Goal: Information Seeking & Learning: Learn about a topic

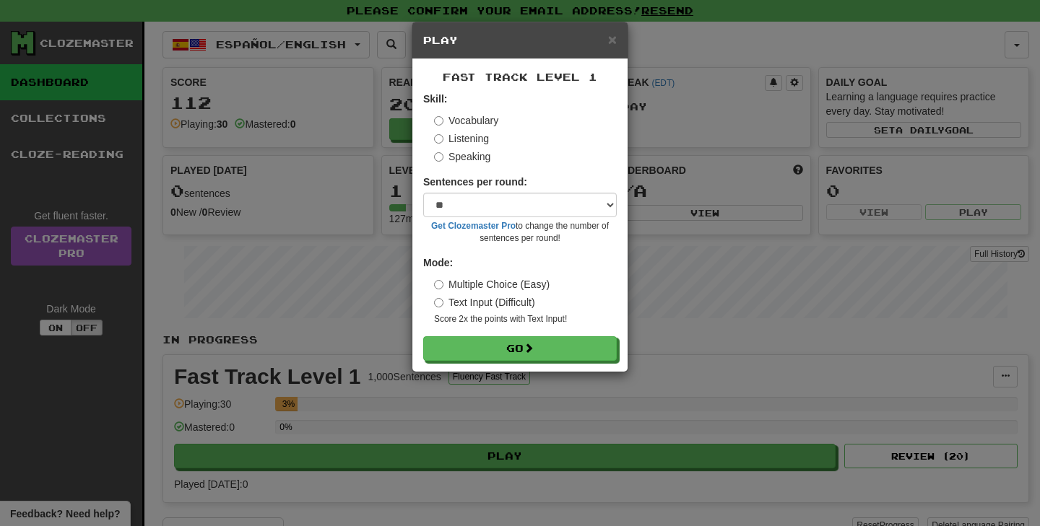
select select "**"
click at [487, 139] on label "Listening" at bounding box center [461, 138] width 55 height 14
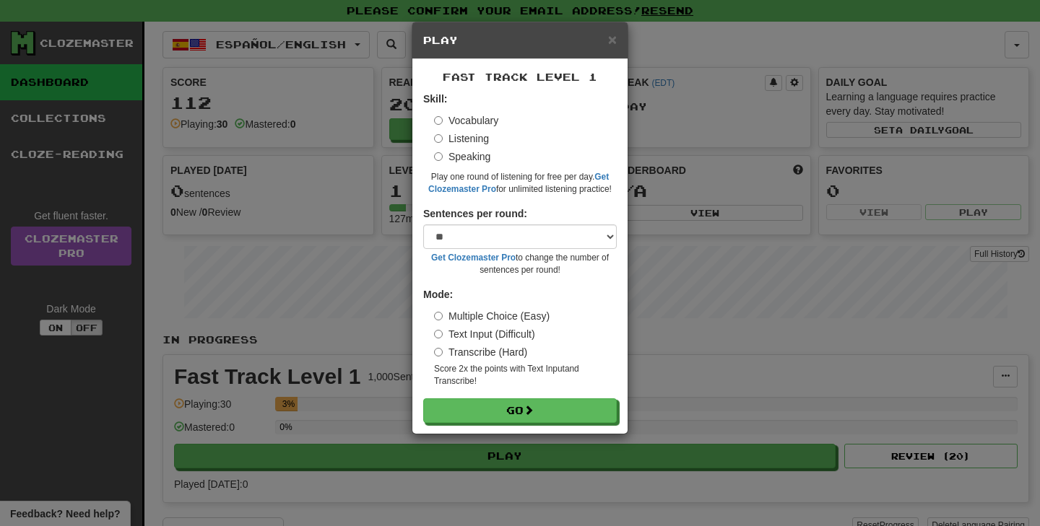
click at [485, 124] on label "Vocabulary" at bounding box center [466, 120] width 64 height 14
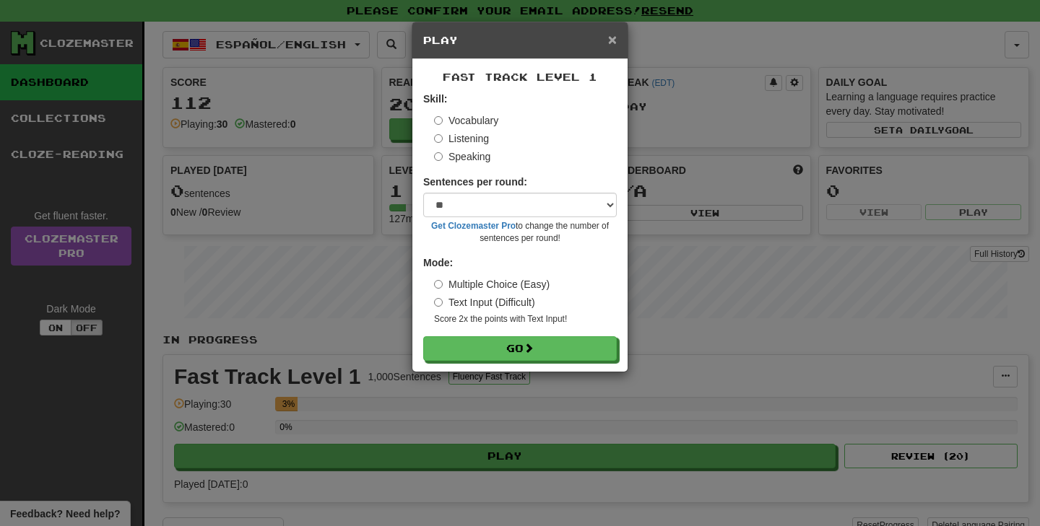
click at [612, 39] on span "×" at bounding box center [612, 39] width 9 height 17
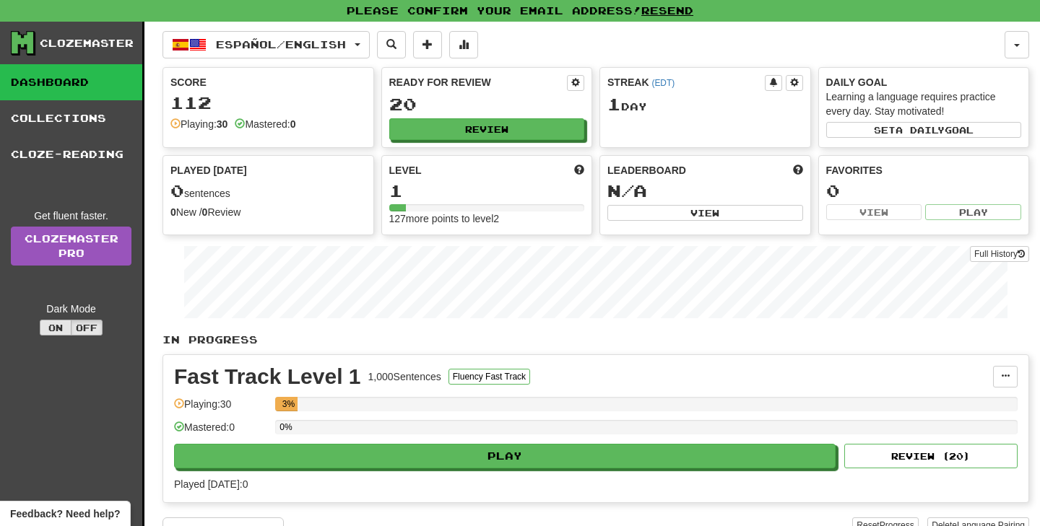
click at [57, 329] on button "On" at bounding box center [56, 328] width 32 height 16
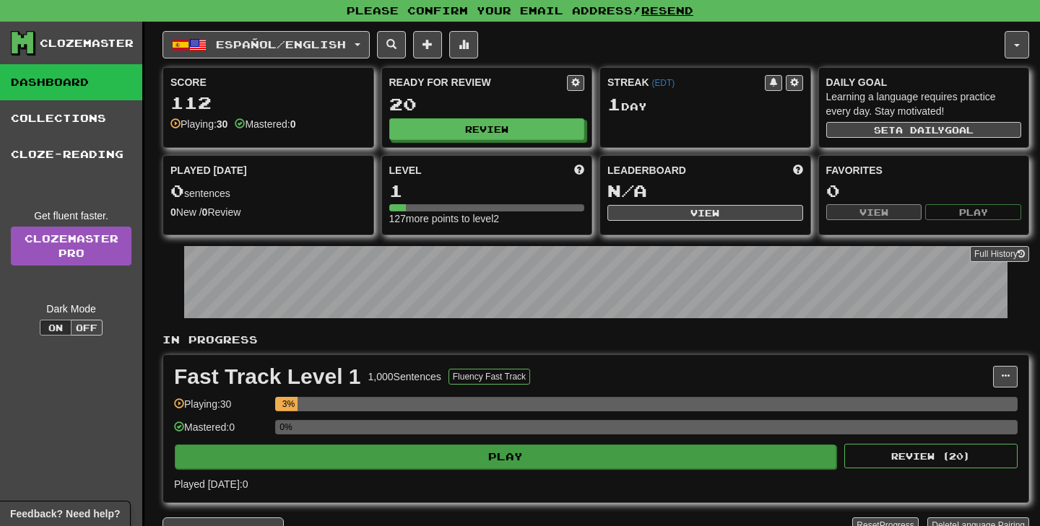
click at [477, 452] on button "Play" at bounding box center [505, 457] width 661 height 25
select select "**"
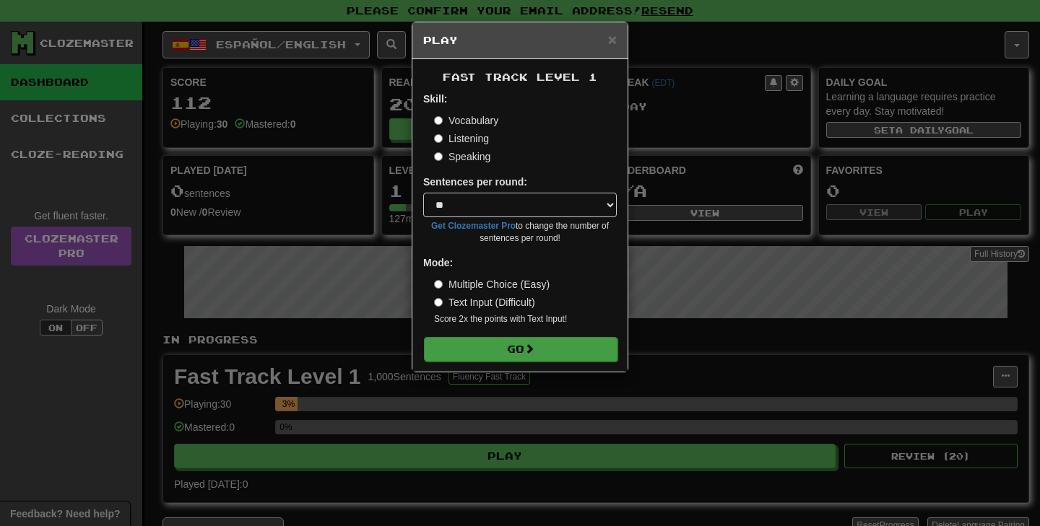
click at [534, 352] on span at bounding box center [529, 349] width 10 height 10
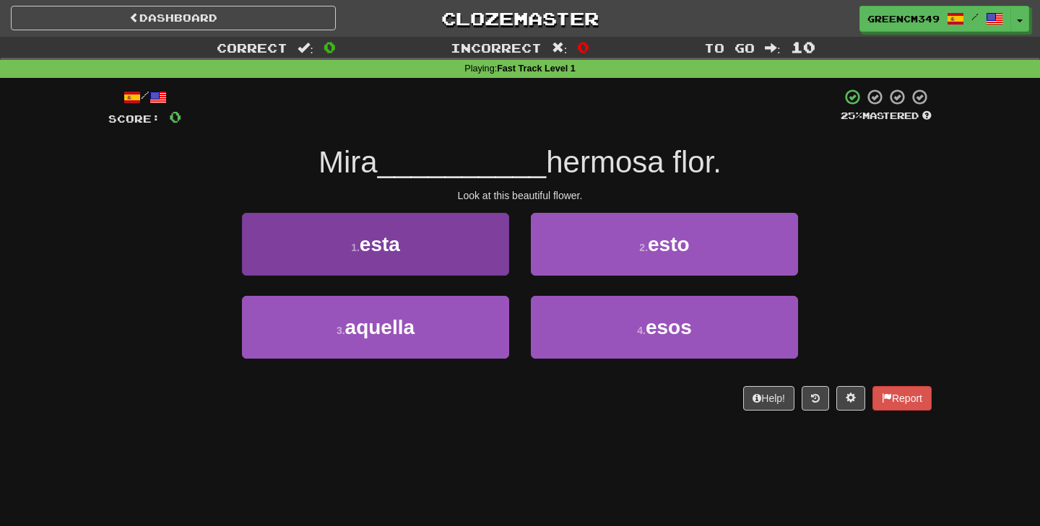
click at [490, 255] on button "1 . esta" at bounding box center [375, 244] width 267 height 63
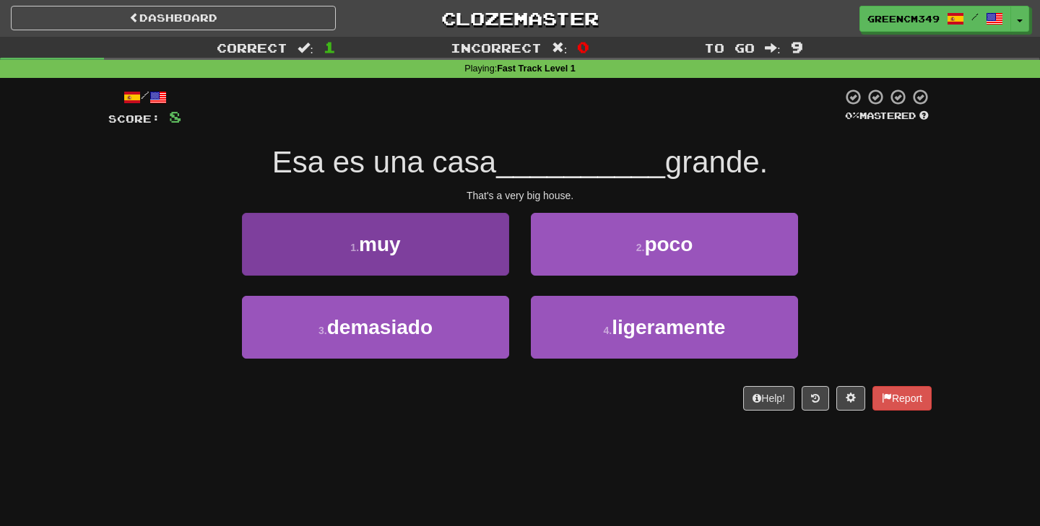
click at [482, 243] on button "1 . muy" at bounding box center [375, 244] width 267 height 63
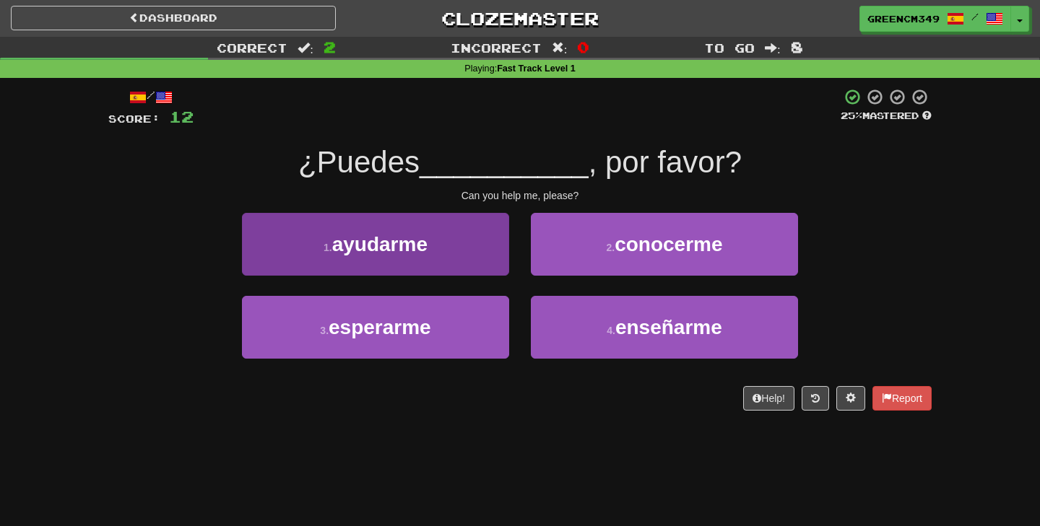
click at [393, 253] on span "ayudarme" at bounding box center [379, 244] width 95 height 22
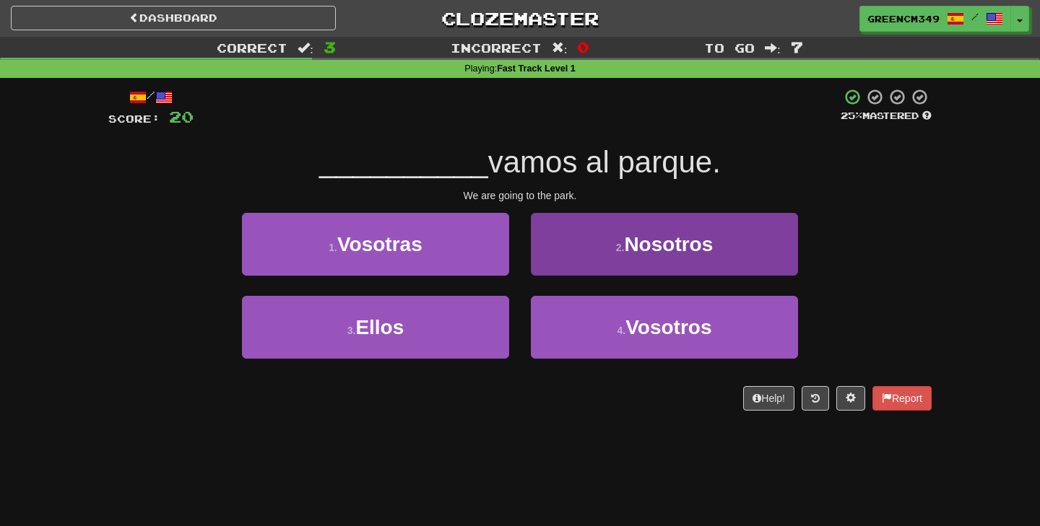
click at [591, 260] on button "2 . Nosotros" at bounding box center [664, 244] width 267 height 63
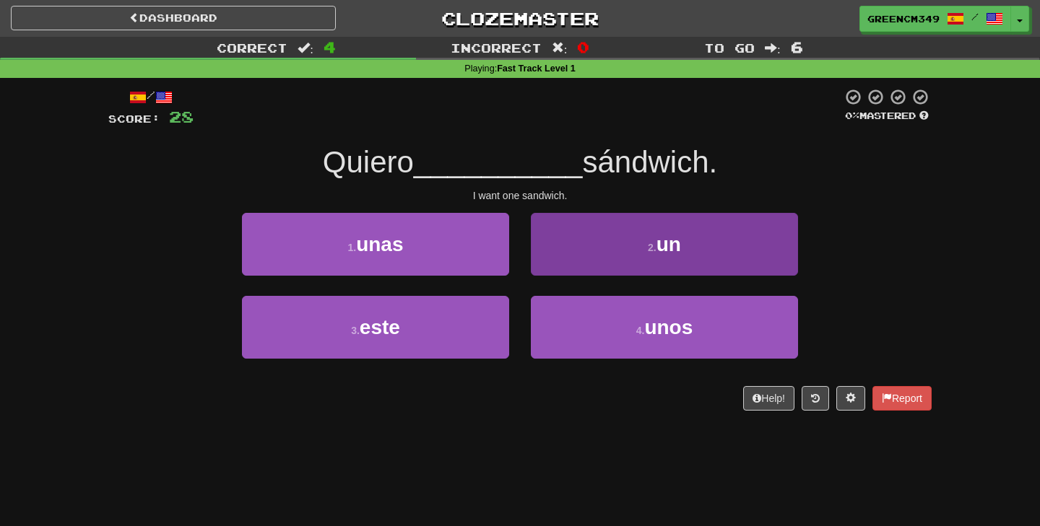
click at [579, 261] on button "2 . un" at bounding box center [664, 244] width 267 height 63
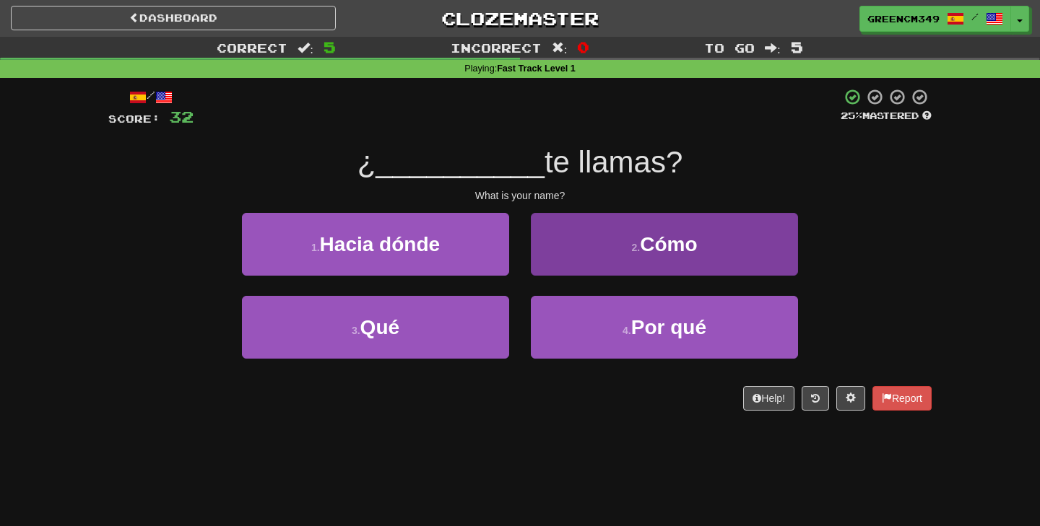
click at [614, 237] on button "2 . Cómo" at bounding box center [664, 244] width 267 height 63
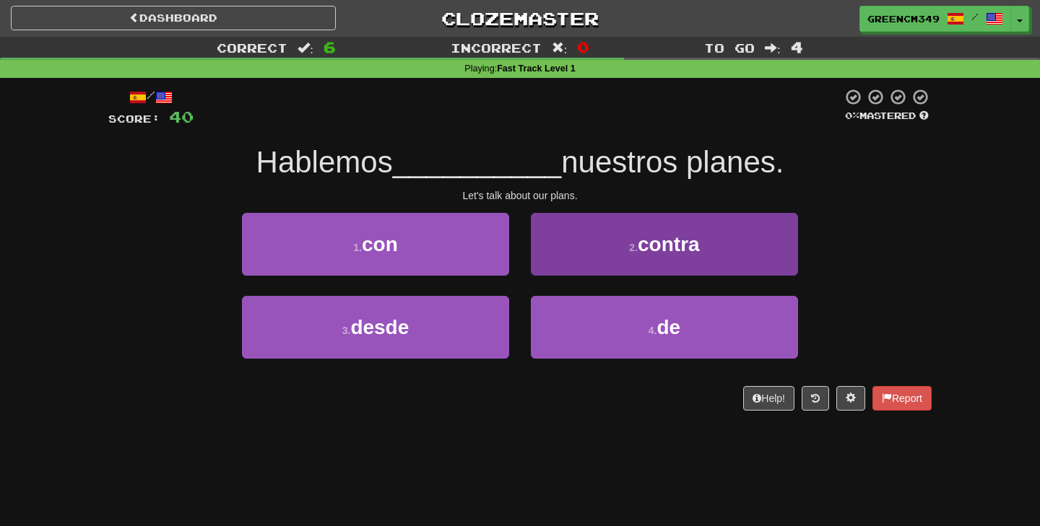
click at [595, 260] on button "2 . contra" at bounding box center [664, 244] width 267 height 63
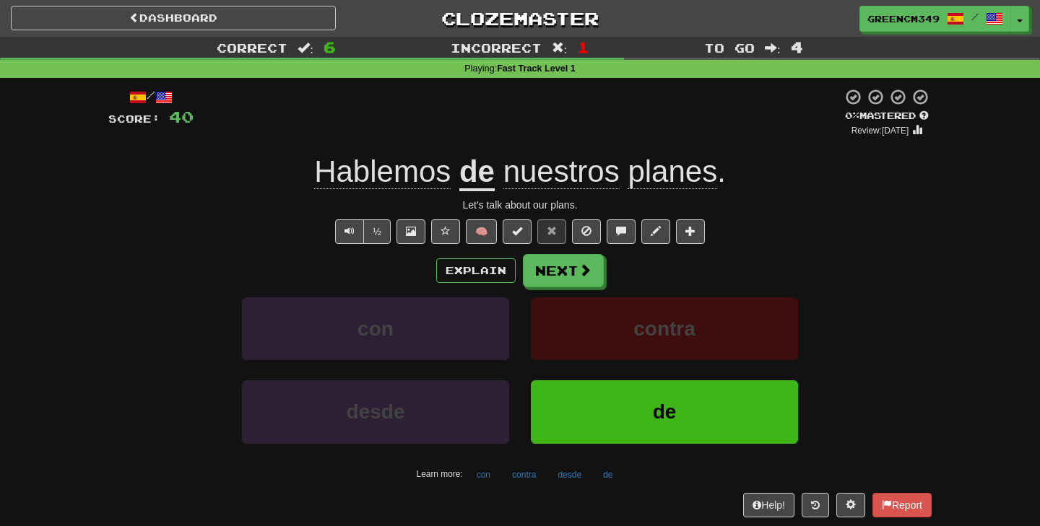
click at [471, 170] on u "de" at bounding box center [476, 173] width 35 height 37
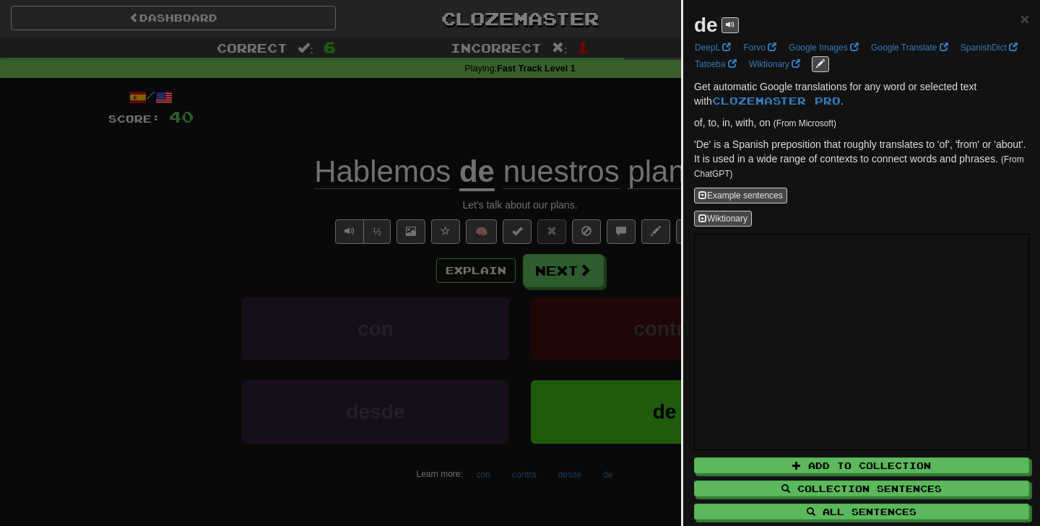
click at [487, 138] on div at bounding box center [520, 263] width 1040 height 526
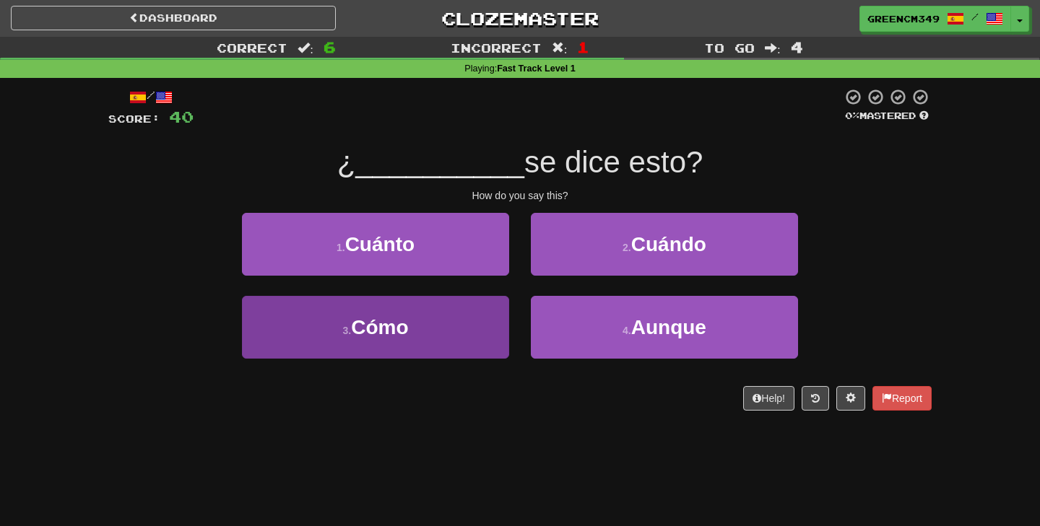
click at [477, 333] on button "3 . Cómo" at bounding box center [375, 327] width 267 height 63
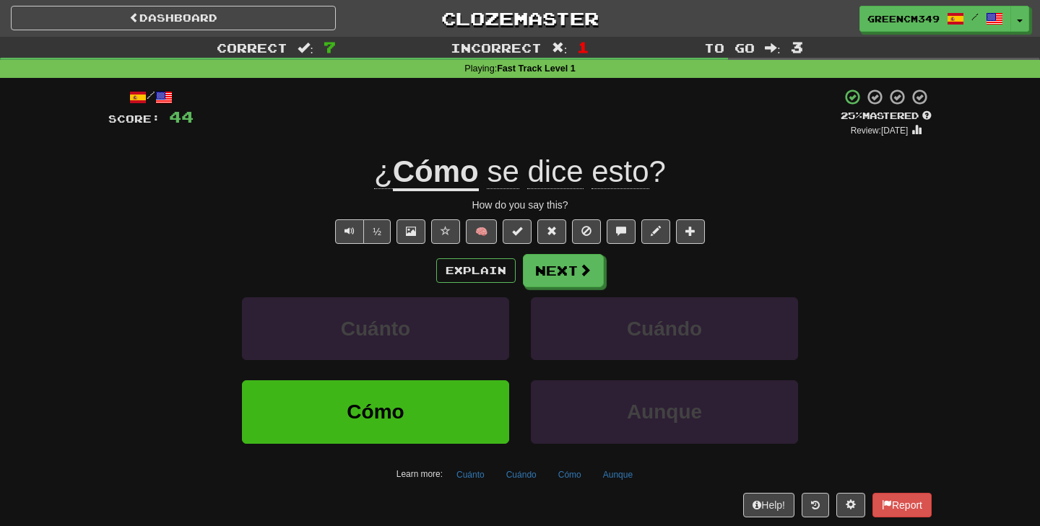
click at [497, 168] on span "se" at bounding box center [503, 172] width 32 height 35
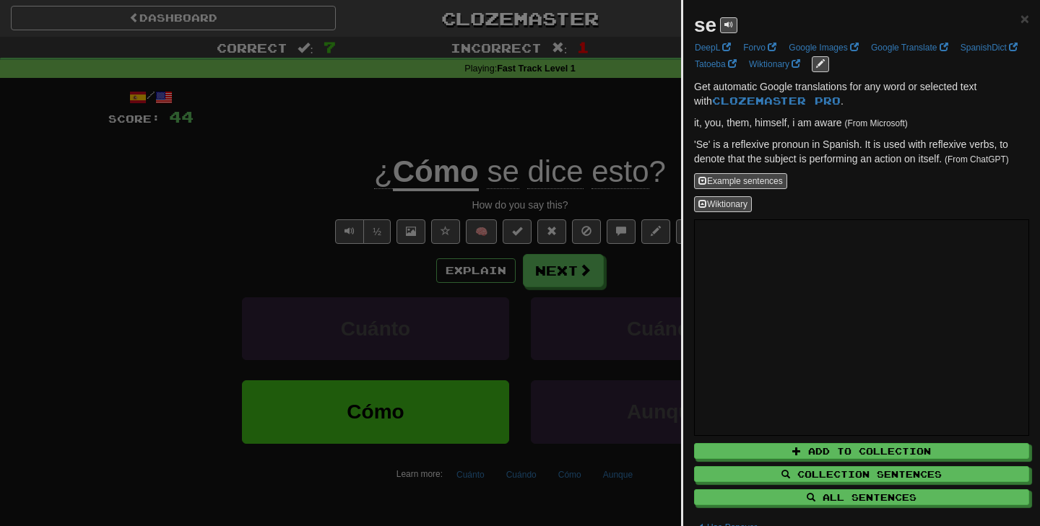
click at [497, 138] on div at bounding box center [520, 263] width 1040 height 526
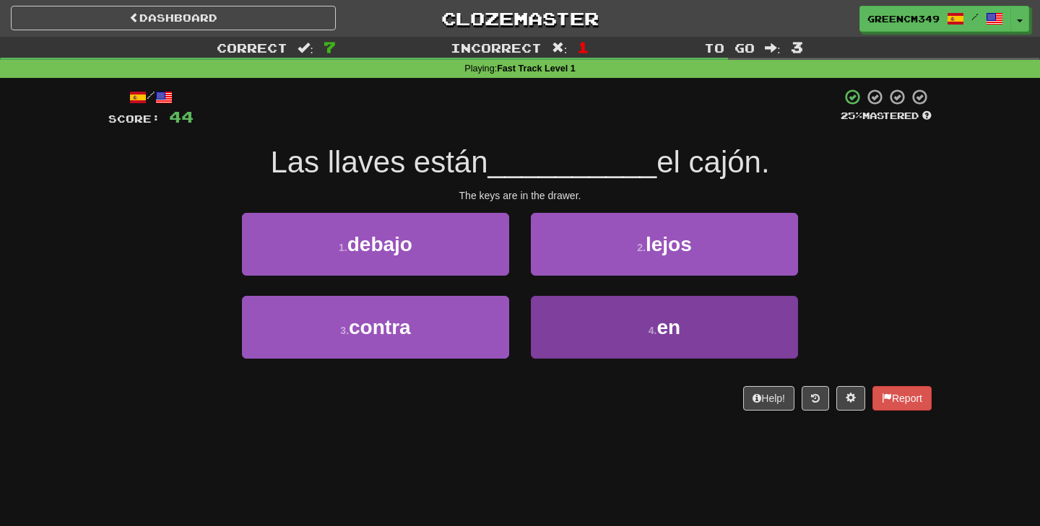
click at [664, 355] on button "4 . en" at bounding box center [664, 327] width 267 height 63
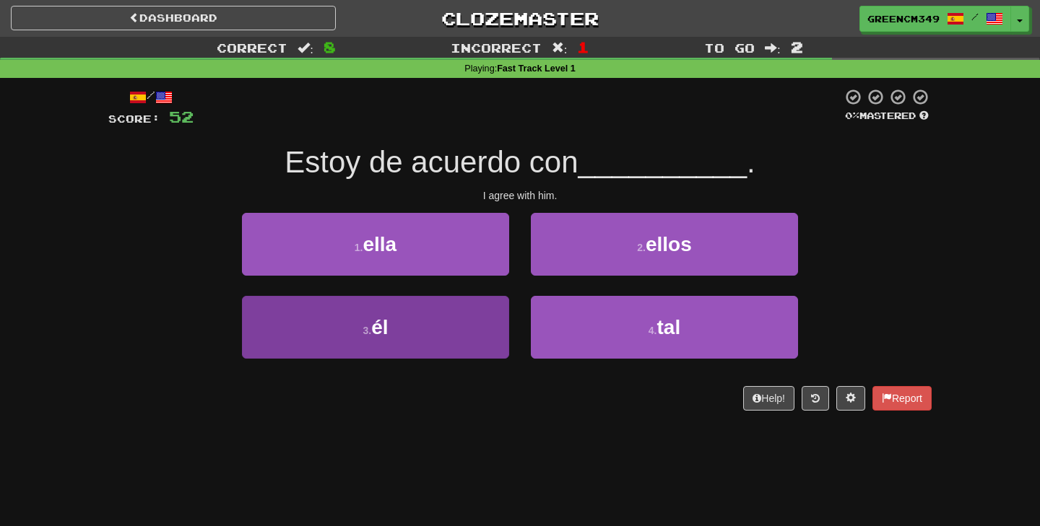
click at [452, 323] on button "3 . él" at bounding box center [375, 327] width 267 height 63
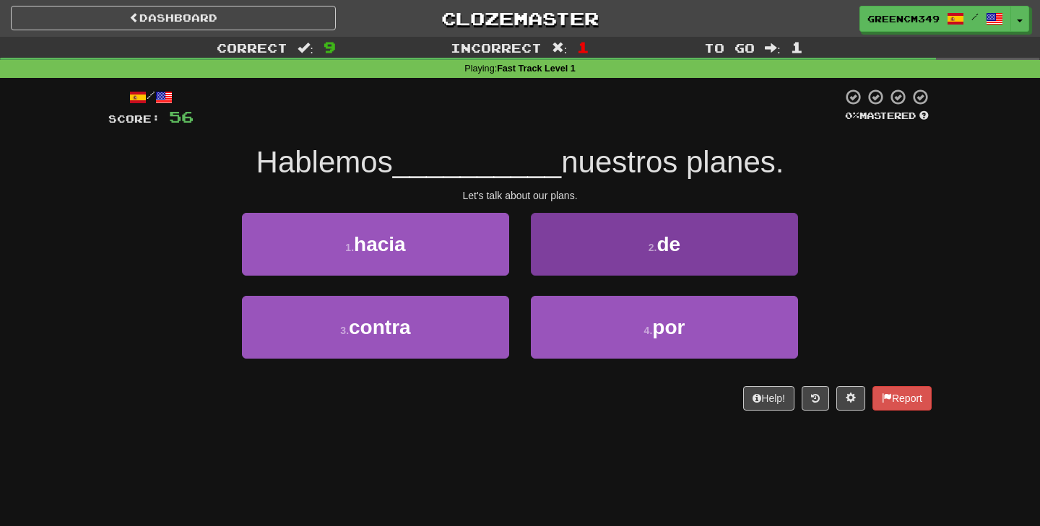
click at [581, 240] on button "2 . de" at bounding box center [664, 244] width 267 height 63
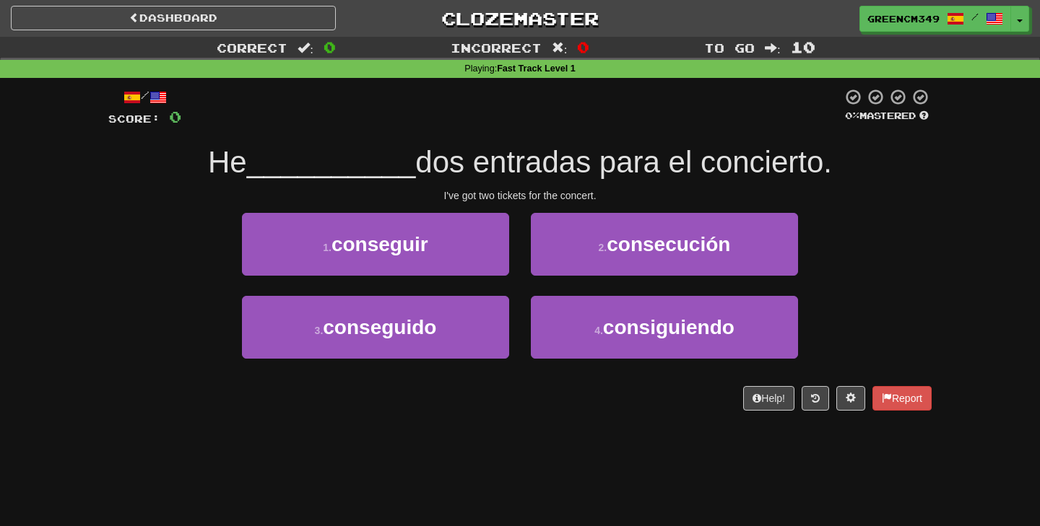
click at [575, 358] on div "4 . consiguiendo" at bounding box center [664, 337] width 289 height 83
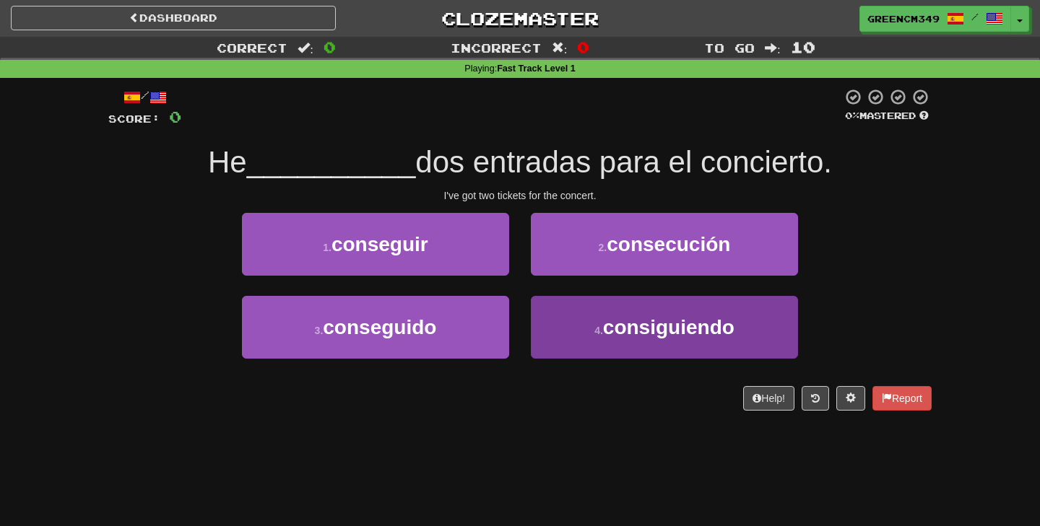
click at [570, 326] on button "4 . consiguiendo" at bounding box center [664, 327] width 267 height 63
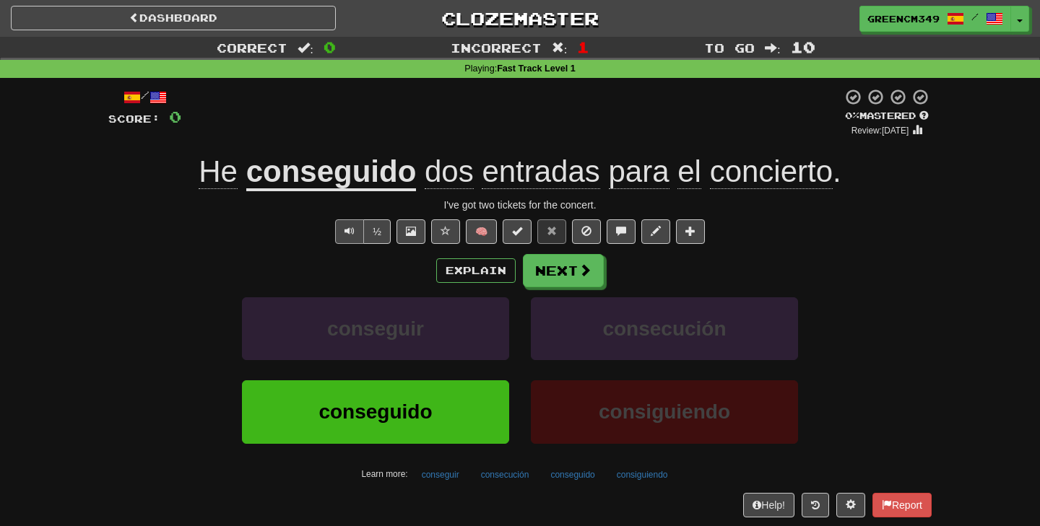
click at [337, 234] on button "Text-to-speech controls" at bounding box center [349, 231] width 29 height 25
click at [497, 162] on span "entradas" at bounding box center [541, 172] width 118 height 35
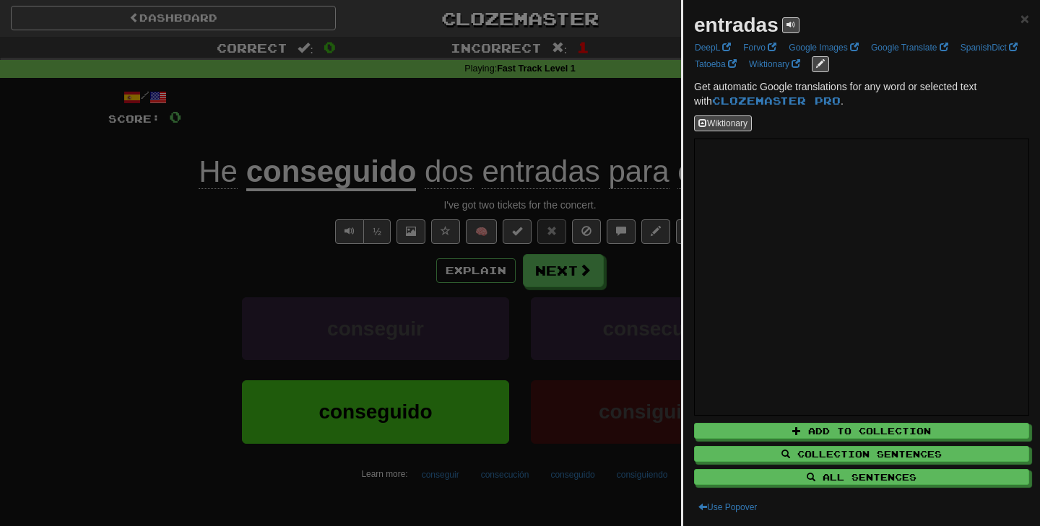
click at [636, 126] on div at bounding box center [520, 263] width 1040 height 526
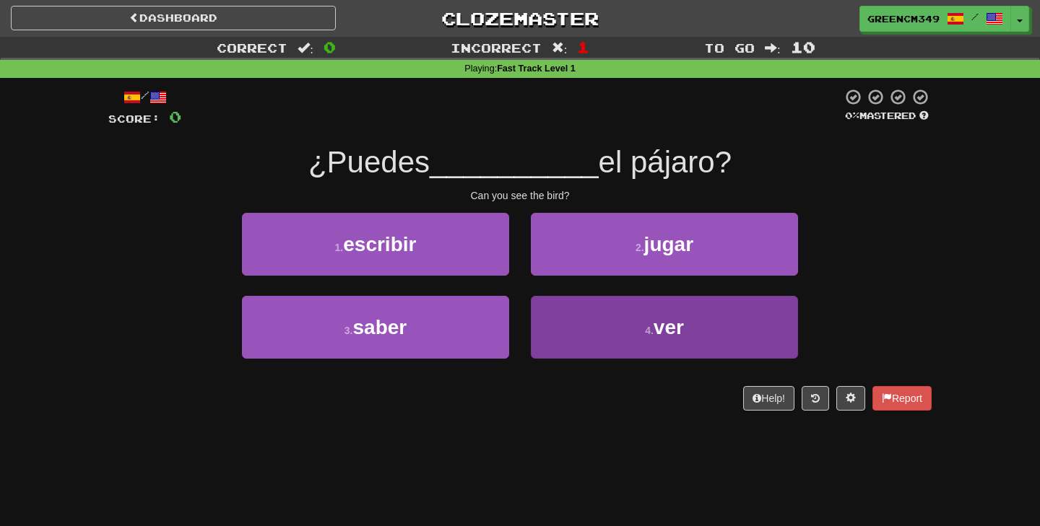
click at [586, 337] on button "4 . ver" at bounding box center [664, 327] width 267 height 63
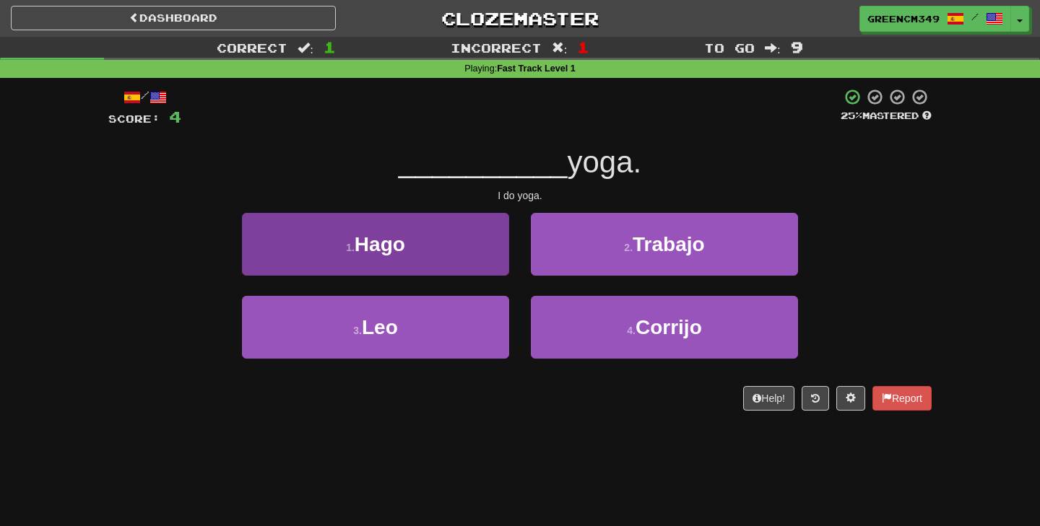
click at [477, 253] on button "1 . Hago" at bounding box center [375, 244] width 267 height 63
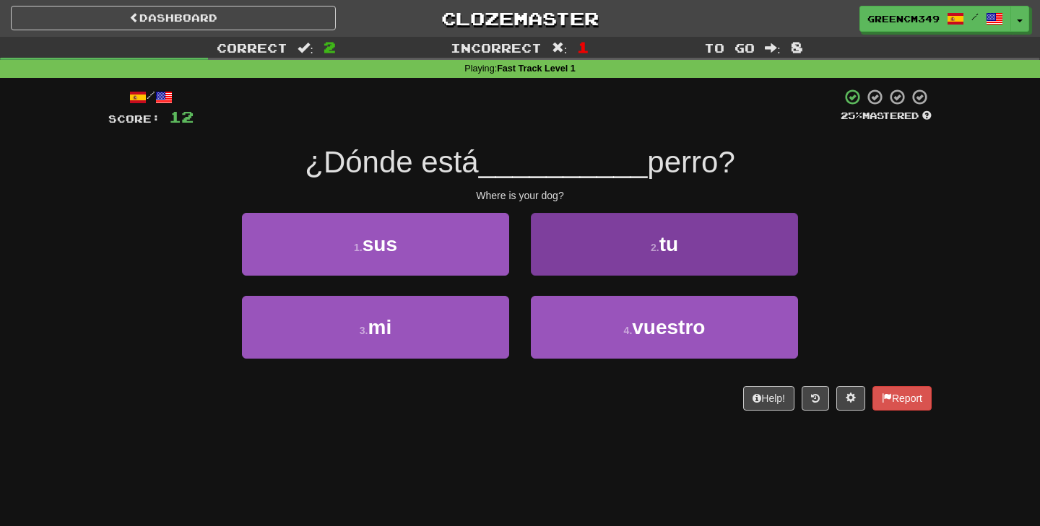
click at [599, 246] on button "2 . tu" at bounding box center [664, 244] width 267 height 63
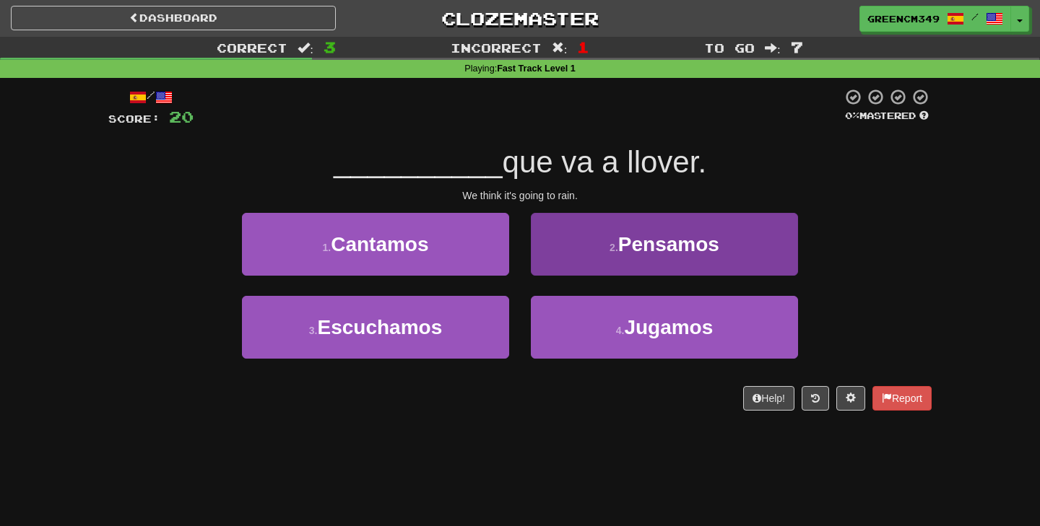
click at [557, 248] on button "2 . Pensamos" at bounding box center [664, 244] width 267 height 63
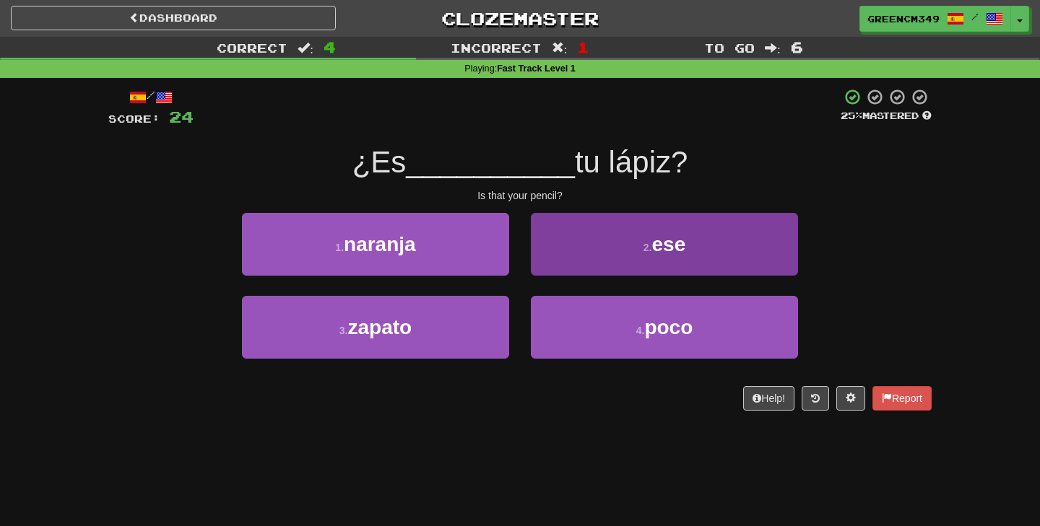
click at [607, 269] on button "2 . ese" at bounding box center [664, 244] width 267 height 63
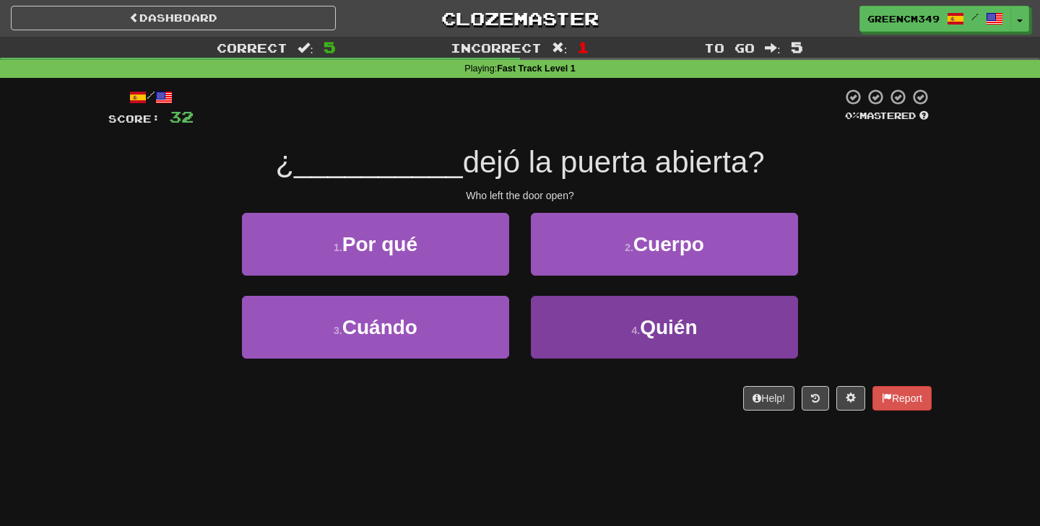
click at [583, 328] on button "4 . Quién" at bounding box center [664, 327] width 267 height 63
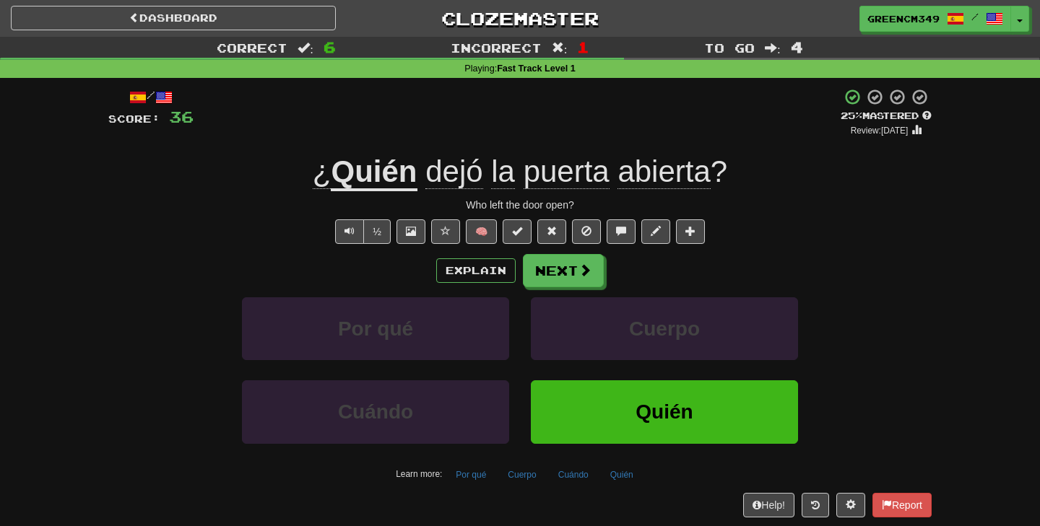
click at [644, 162] on span "abierta" at bounding box center [663, 172] width 92 height 35
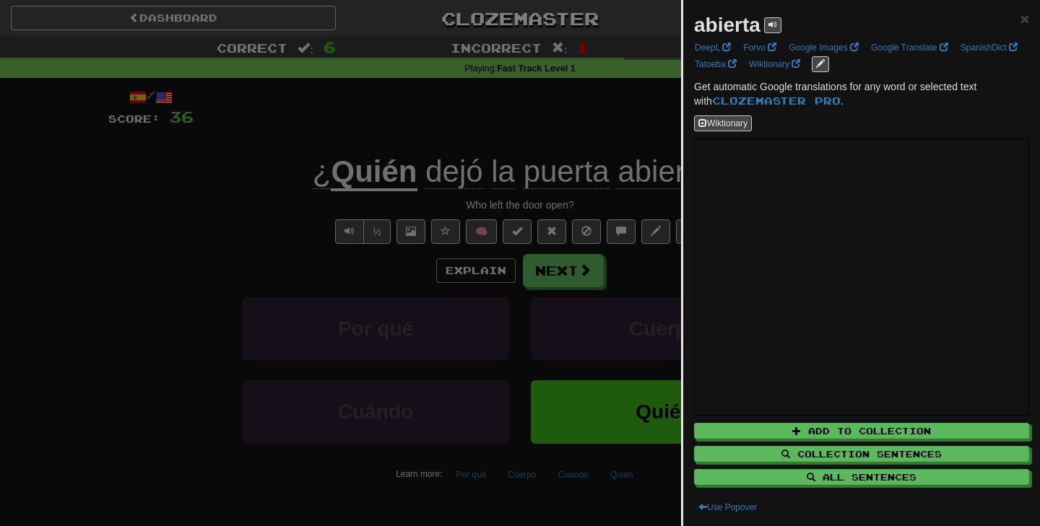
click at [601, 116] on div at bounding box center [520, 263] width 1040 height 526
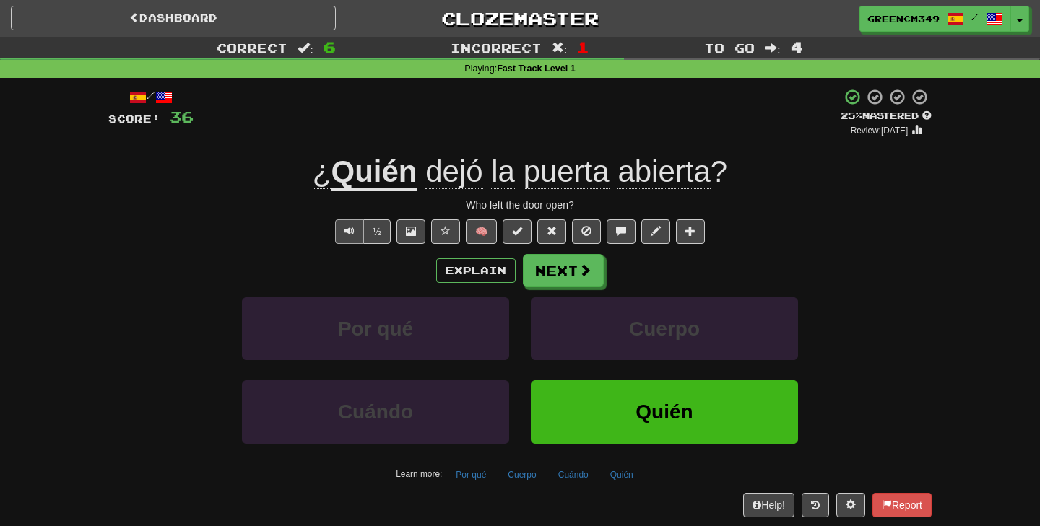
click at [349, 228] on span "Text-to-speech controls" at bounding box center [349, 231] width 10 height 10
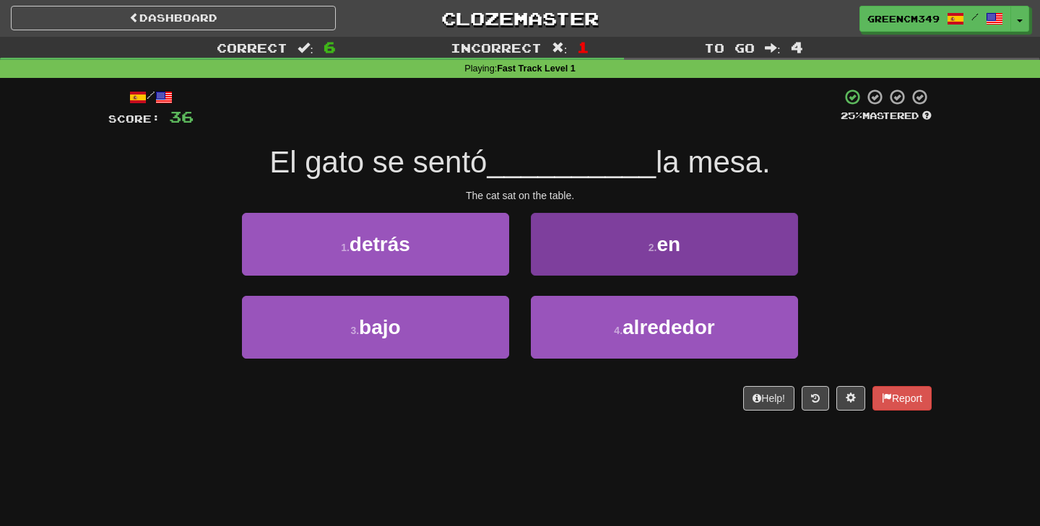
click at [542, 262] on button "2 . en" at bounding box center [664, 244] width 267 height 63
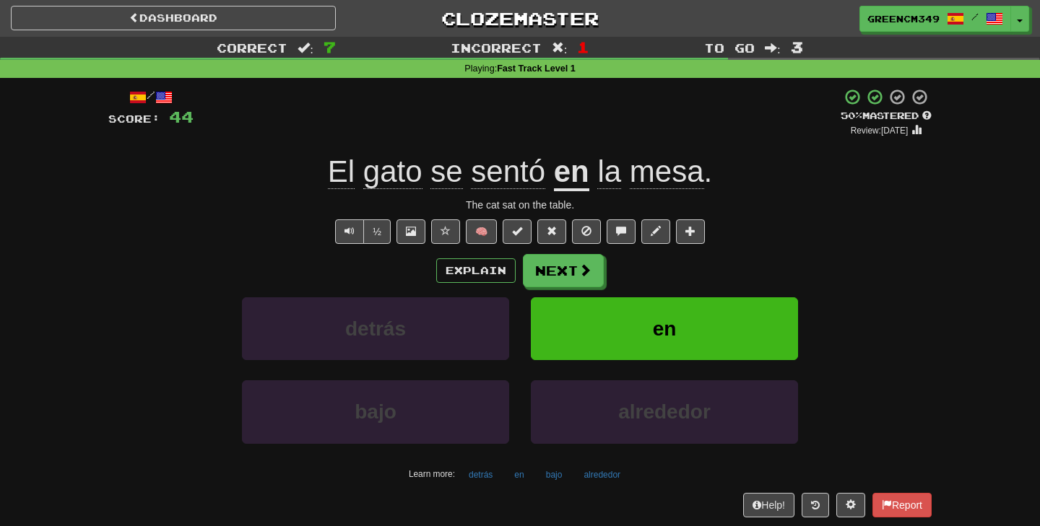
click at [509, 181] on span "sentó" at bounding box center [508, 172] width 74 height 35
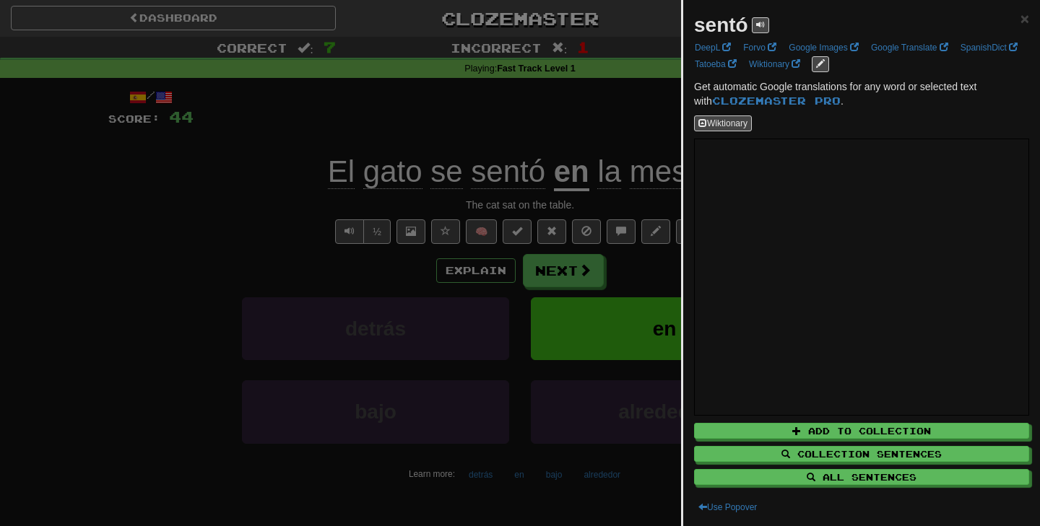
click at [555, 126] on div at bounding box center [520, 263] width 1040 height 526
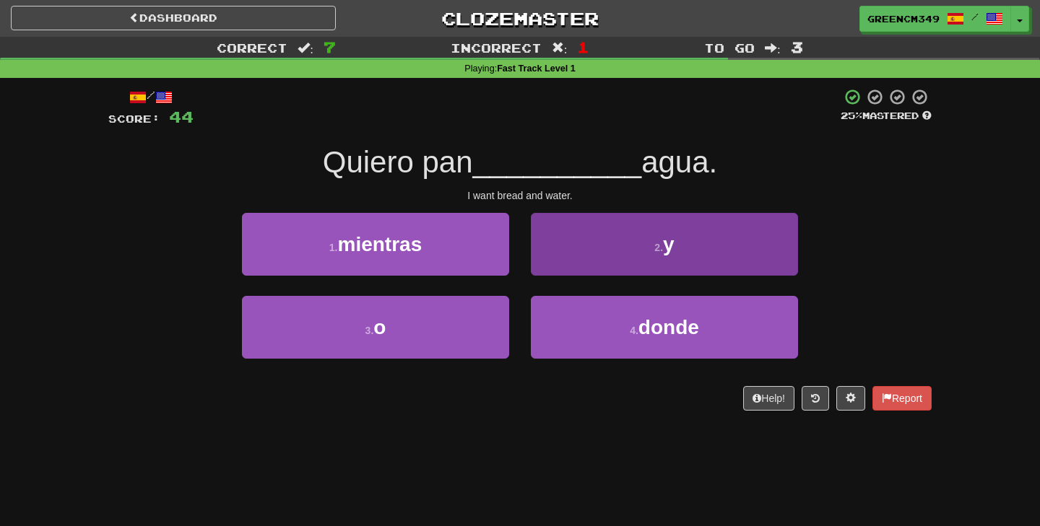
click at [766, 262] on button "2 . y" at bounding box center [664, 244] width 267 height 63
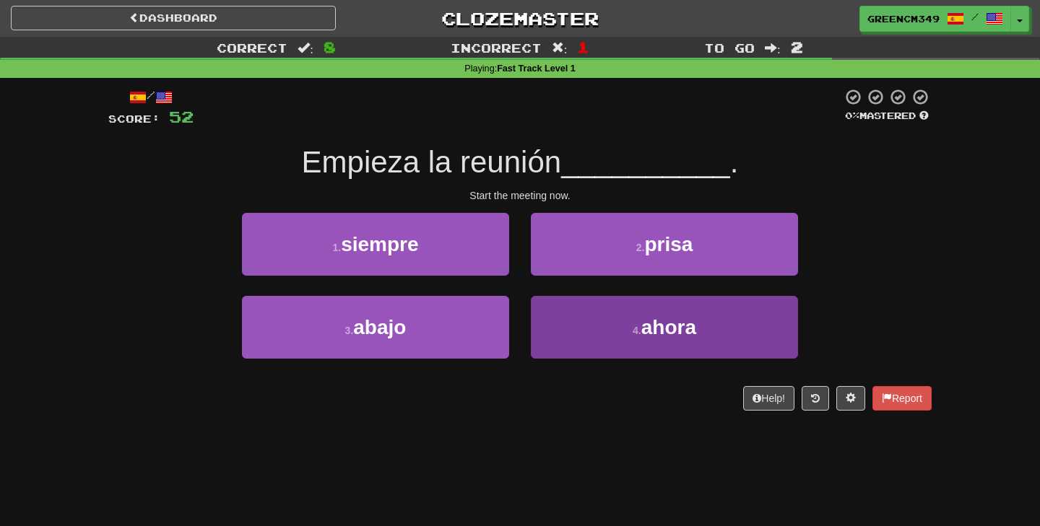
click at [629, 322] on button "4 . ahora" at bounding box center [664, 327] width 267 height 63
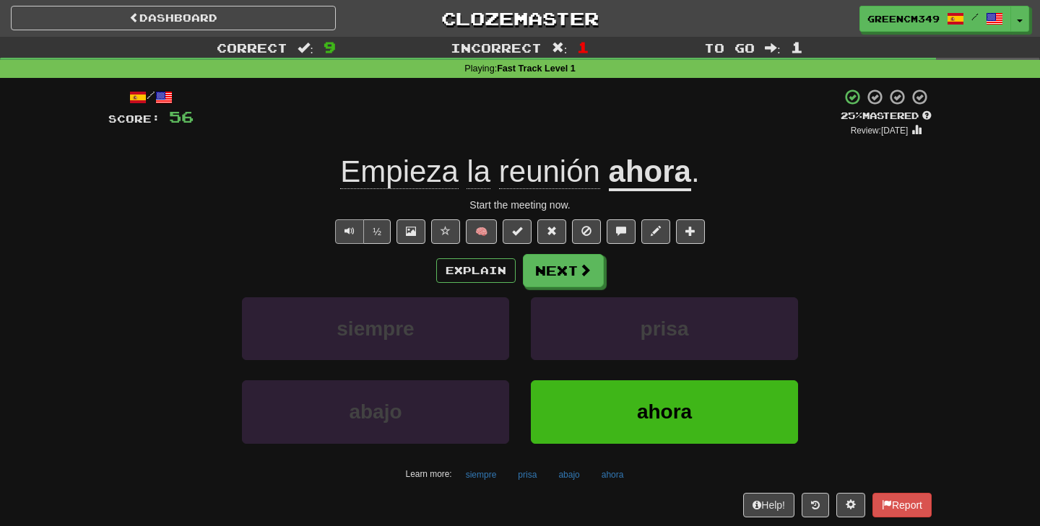
click at [349, 232] on span "Text-to-speech controls" at bounding box center [349, 231] width 10 height 10
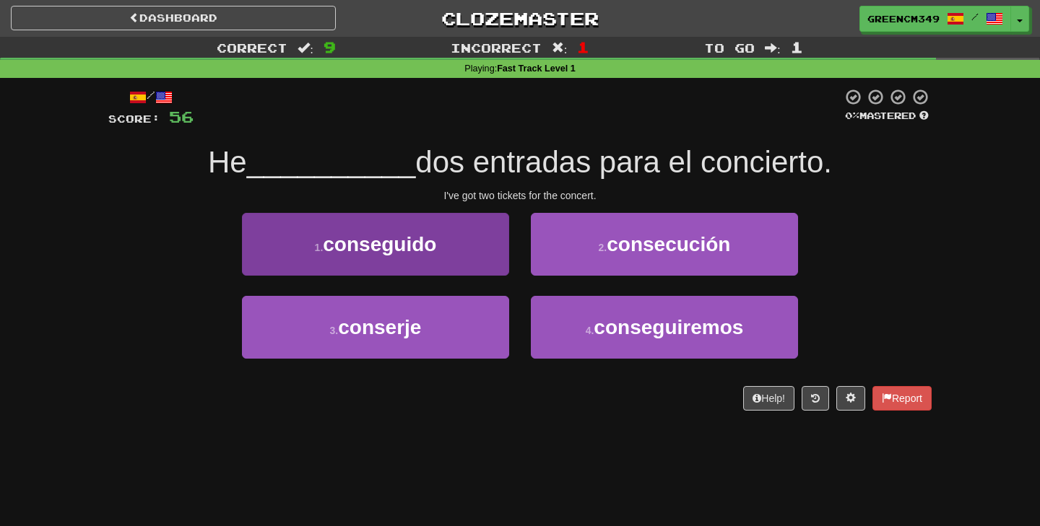
click at [413, 256] on button "1 . conseguido" at bounding box center [375, 244] width 267 height 63
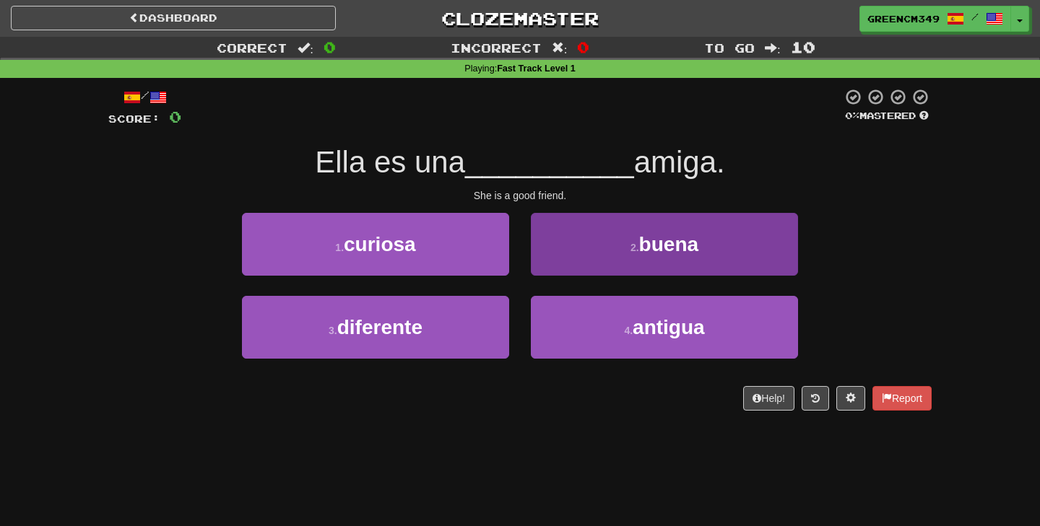
click at [578, 255] on button "2 . buena" at bounding box center [664, 244] width 267 height 63
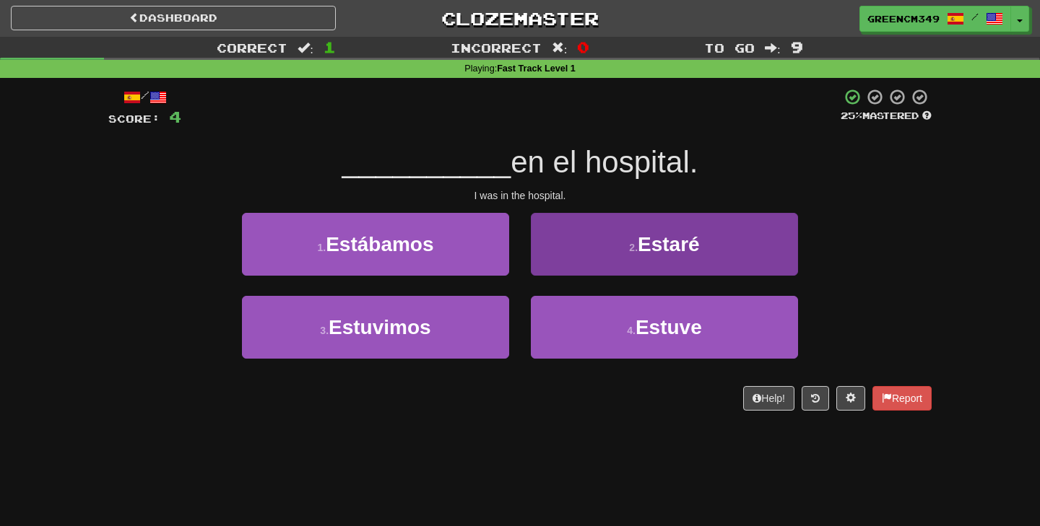
click at [640, 325] on span "Estuve" at bounding box center [668, 327] width 66 height 22
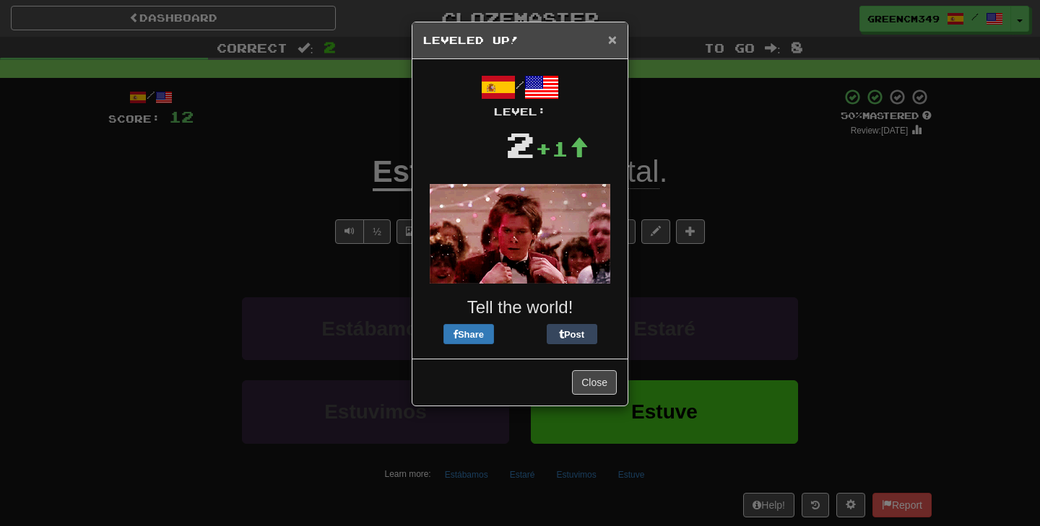
click at [608, 41] on span "×" at bounding box center [612, 39] width 9 height 17
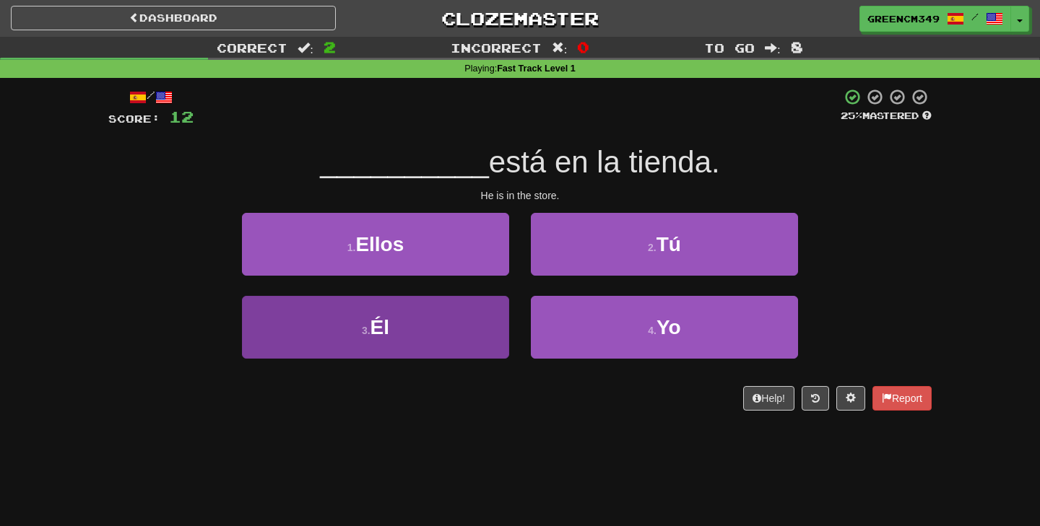
click at [423, 343] on button "3 . Él" at bounding box center [375, 327] width 267 height 63
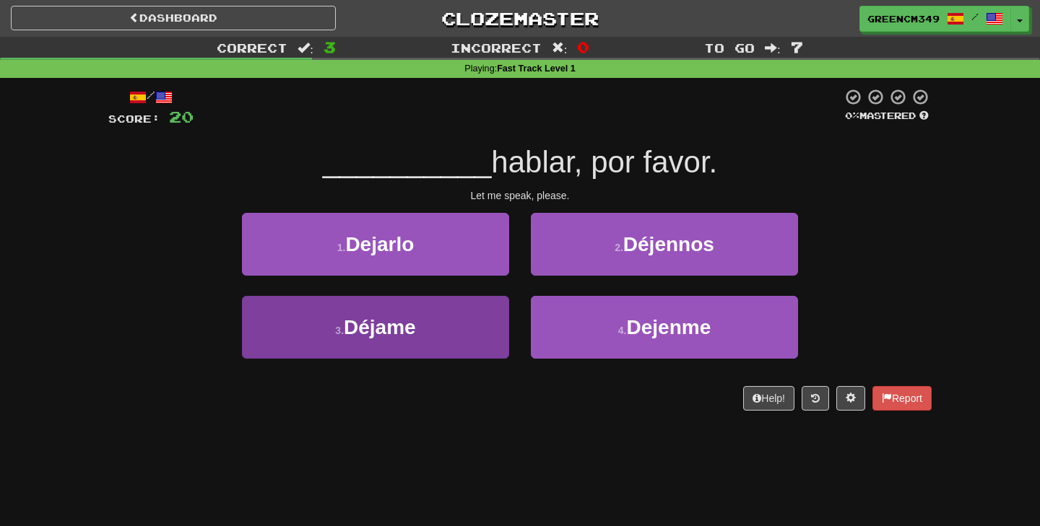
click at [443, 334] on button "3 . Déjame" at bounding box center [375, 327] width 267 height 63
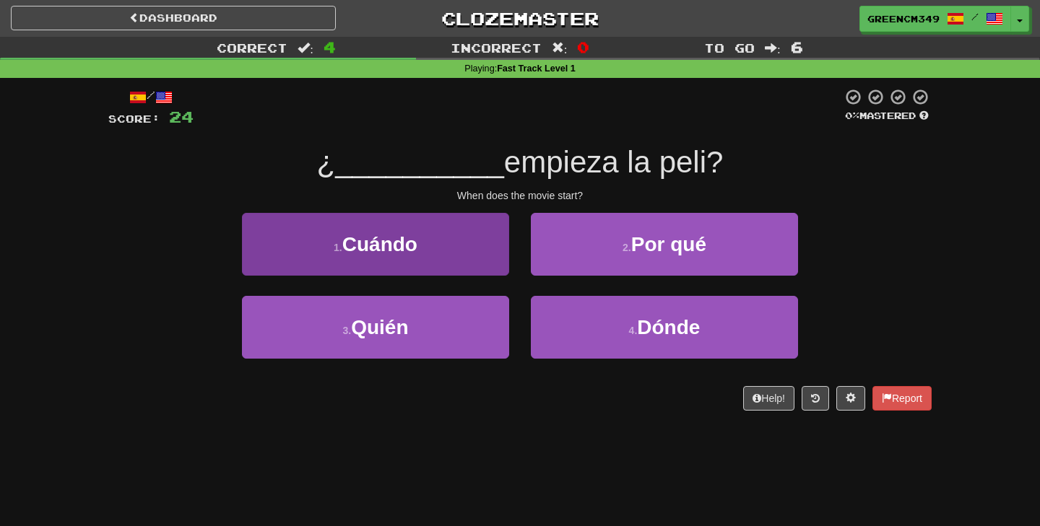
click at [388, 245] on span "Cuándo" at bounding box center [379, 244] width 75 height 22
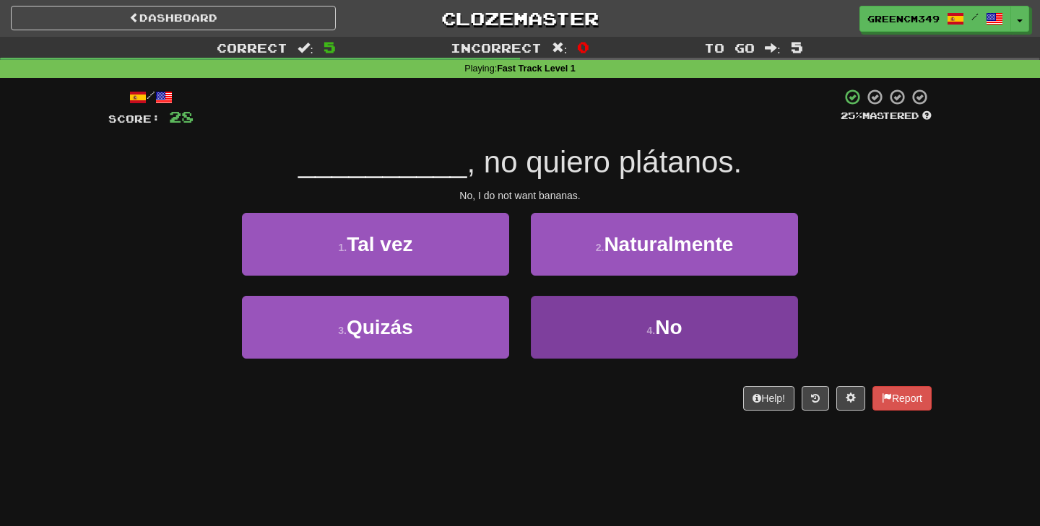
click at [552, 313] on button "4 . No" at bounding box center [664, 327] width 267 height 63
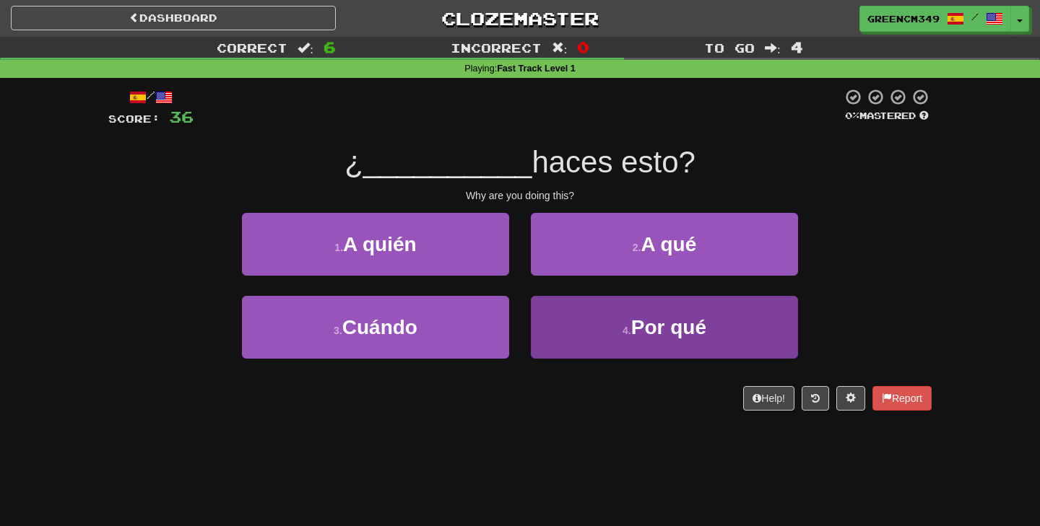
click at [617, 336] on button "4 . Por qué" at bounding box center [664, 327] width 267 height 63
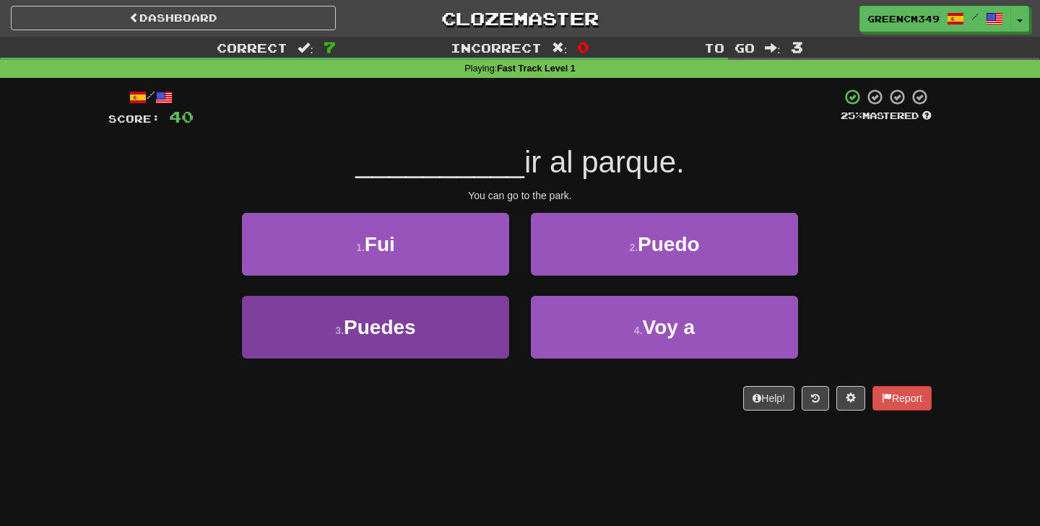
click at [469, 333] on button "3 . Puedes" at bounding box center [375, 327] width 267 height 63
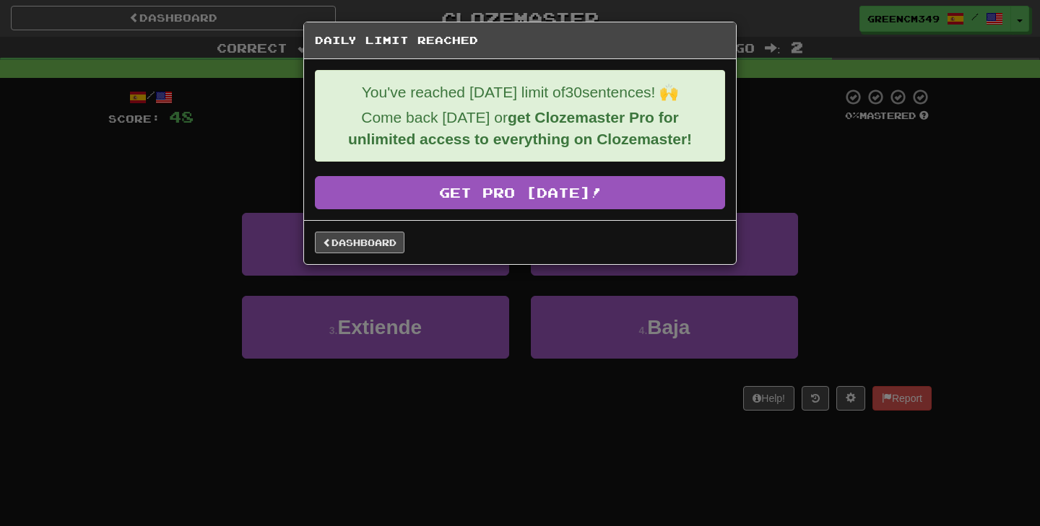
click at [376, 253] on link "Dashboard" at bounding box center [360, 243] width 90 height 22
